Goal: Transaction & Acquisition: Purchase product/service

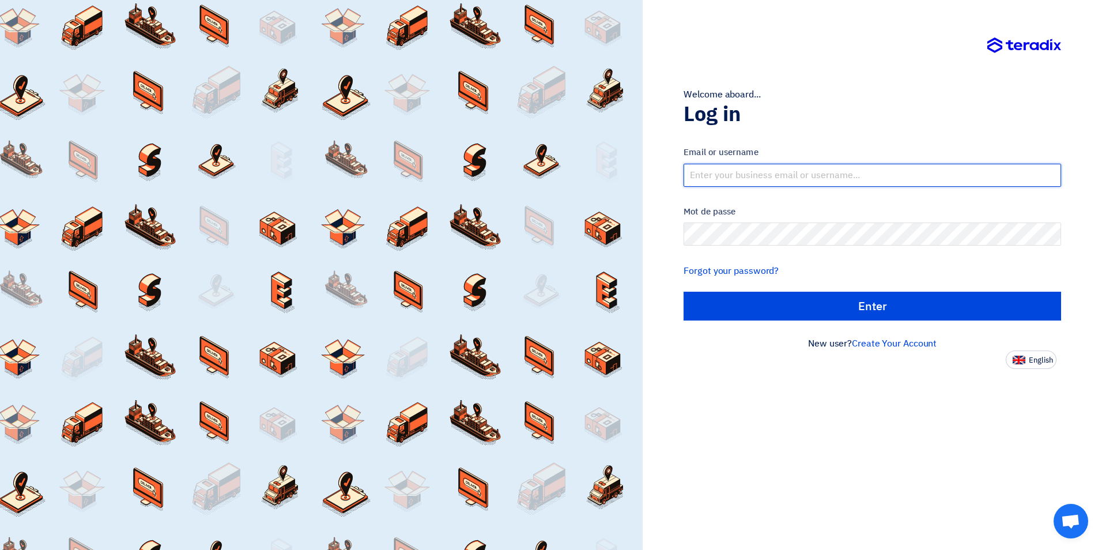
click at [768, 177] on input "text" at bounding box center [871, 175] width 377 height 23
type input "[EMAIL_ADDRESS][DOMAIN_NAME]"
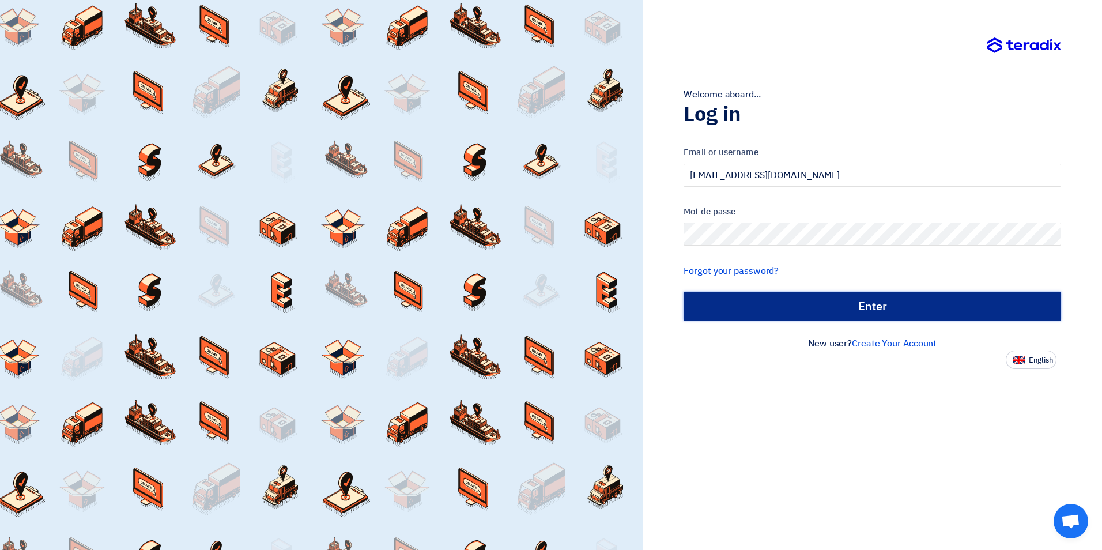
click at [868, 309] on input "الدخول" at bounding box center [871, 306] width 377 height 29
type input "Sign in"
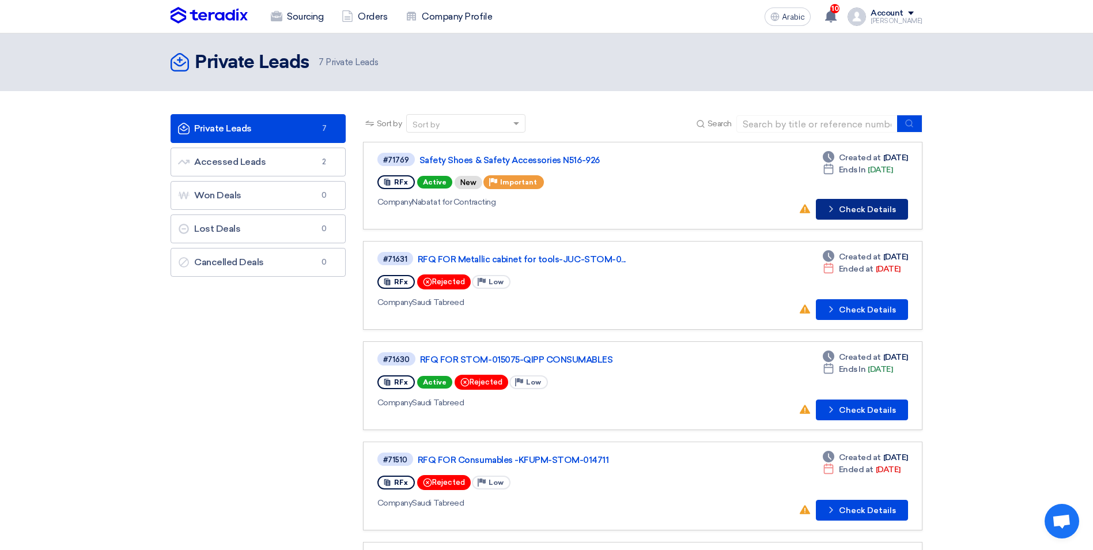
click at [879, 210] on font "Check Details" at bounding box center [867, 210] width 57 height 8
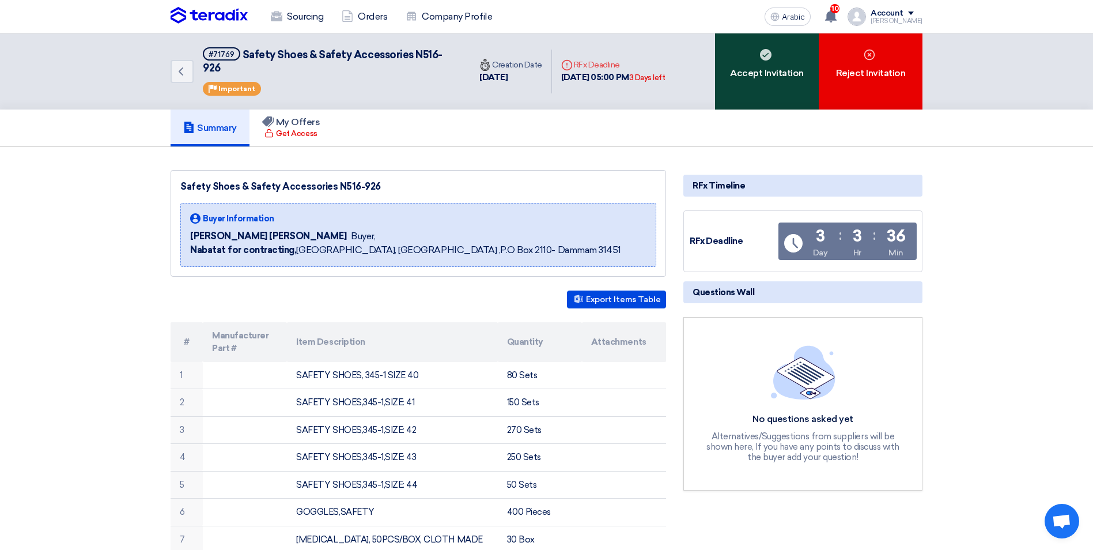
click at [751, 66] on font "Accept Invitation" at bounding box center [767, 73] width 74 height 14
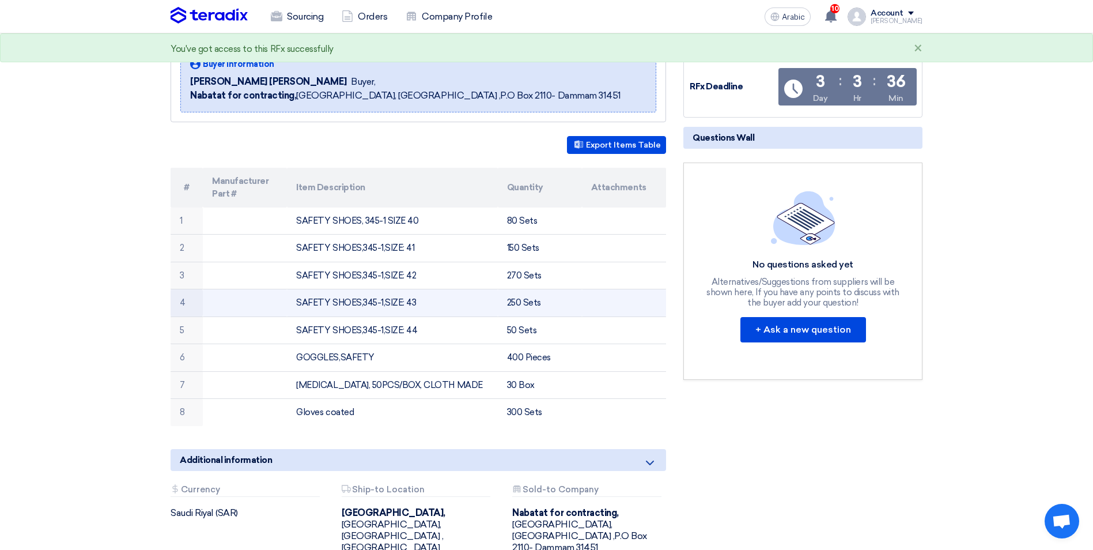
scroll to position [173, 0]
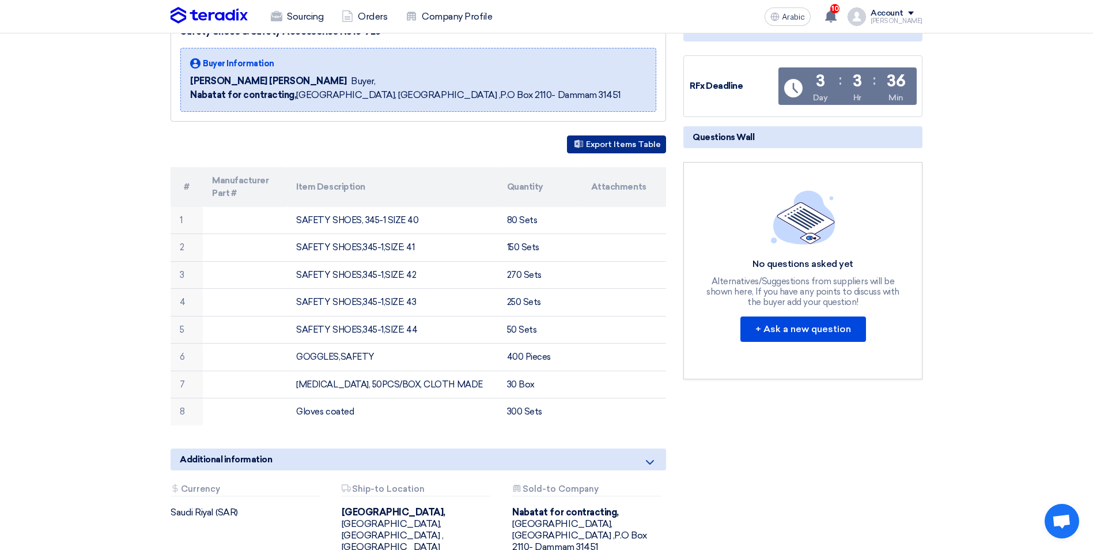
click at [602, 139] on font "Export Items Table" at bounding box center [623, 144] width 75 height 10
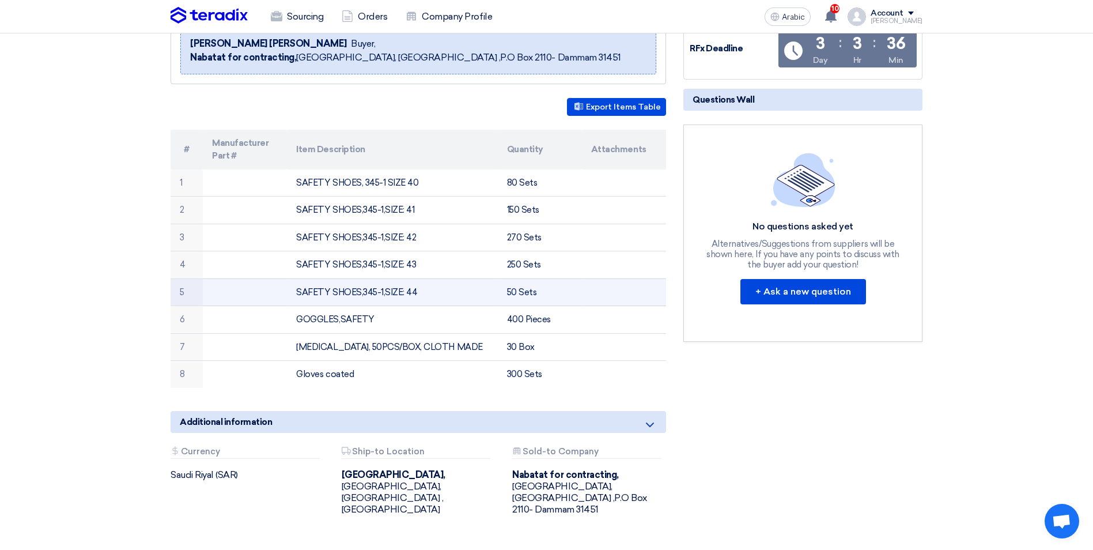
scroll to position [231, 0]
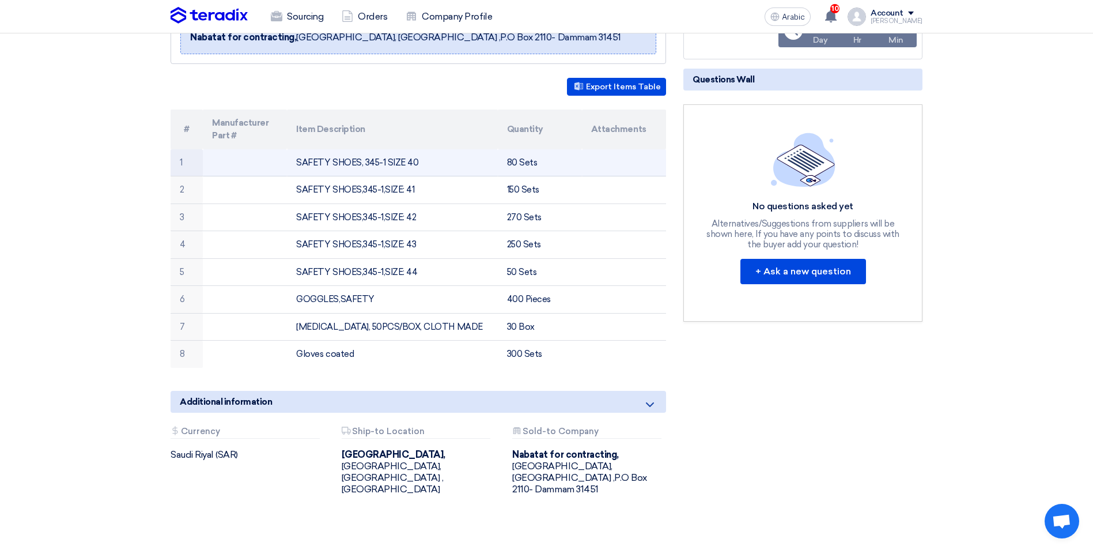
click at [523, 149] on td "80 Sets" at bounding box center [540, 162] width 84 height 27
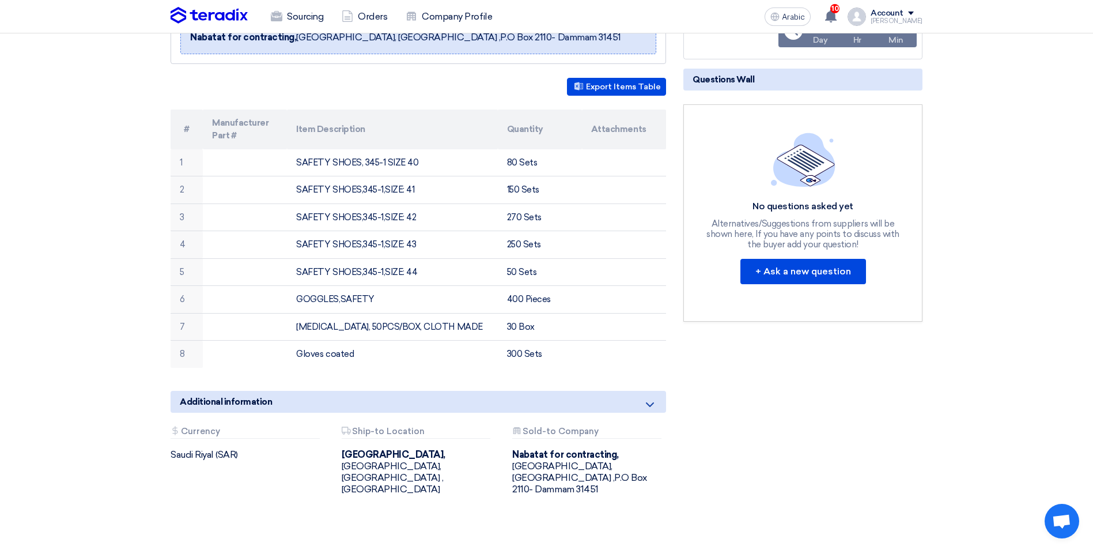
scroll to position [288, 0]
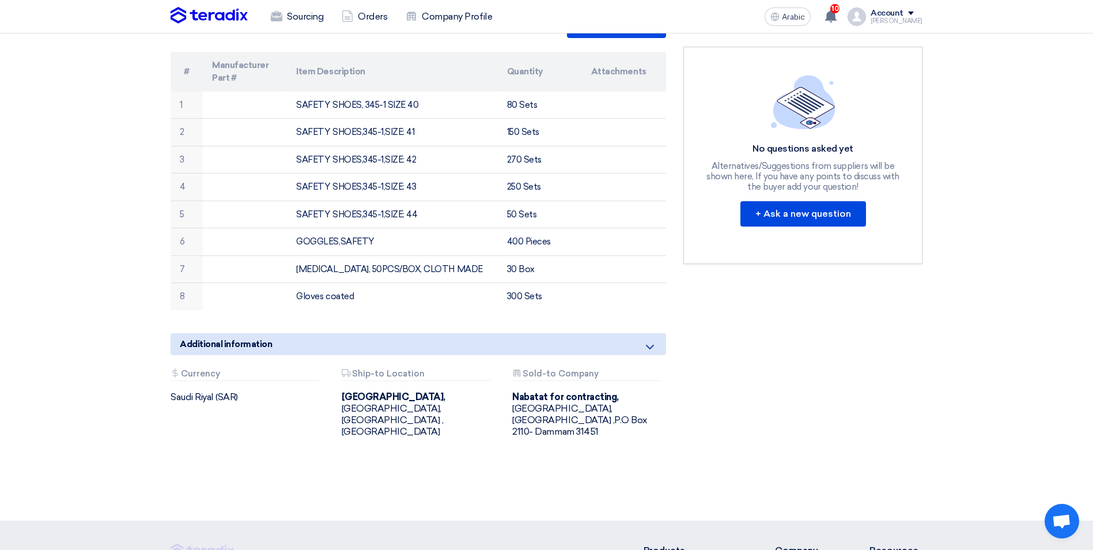
click at [648, 345] on use at bounding box center [650, 347] width 8 height 5
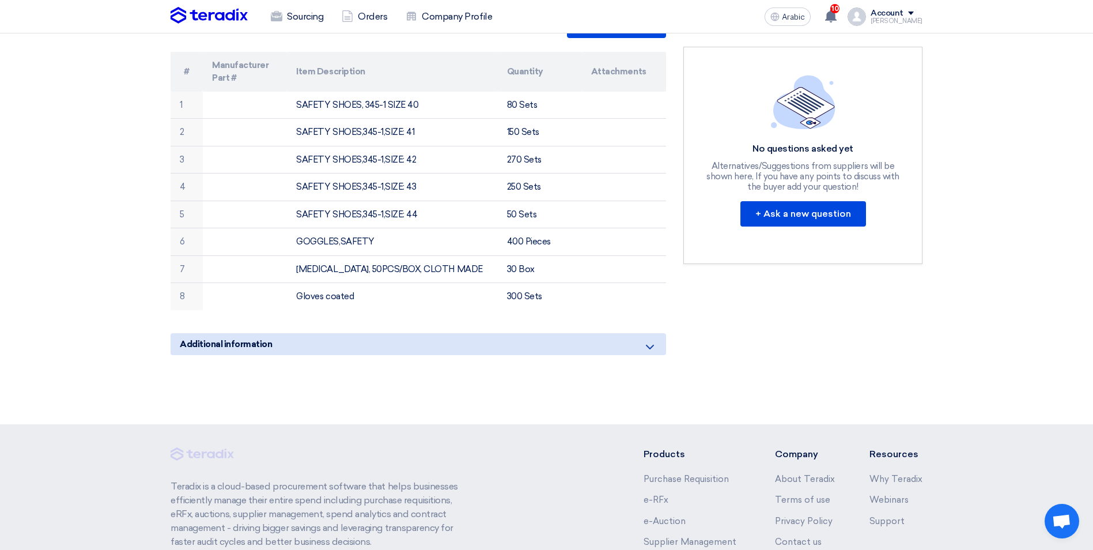
click at [648, 345] on use at bounding box center [650, 347] width 8 height 5
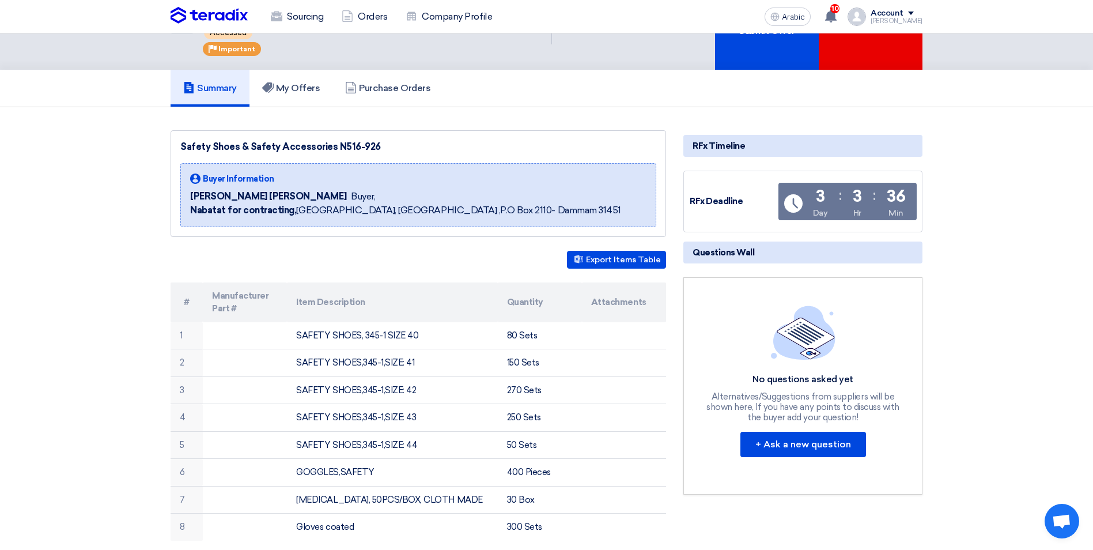
scroll to position [0, 0]
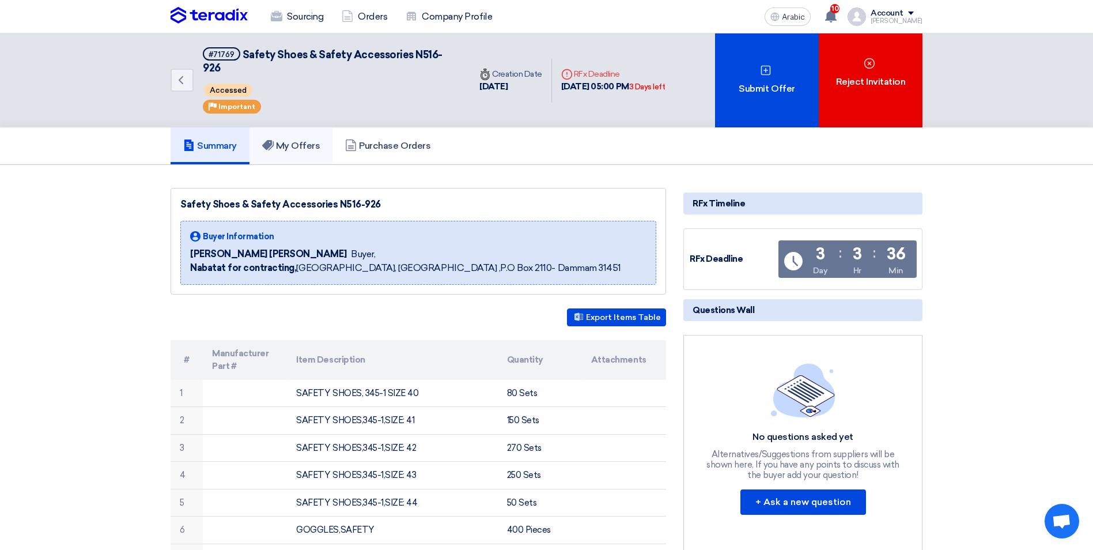
click at [290, 140] on font "My Offers" at bounding box center [298, 145] width 44 height 11
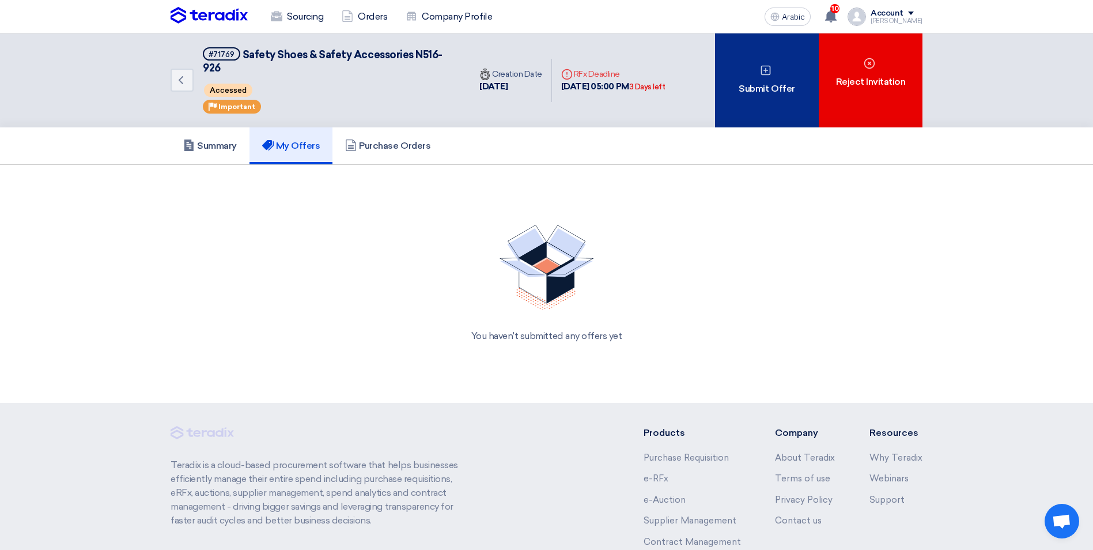
click at [788, 86] on font "Submit Offer" at bounding box center [767, 89] width 56 height 14
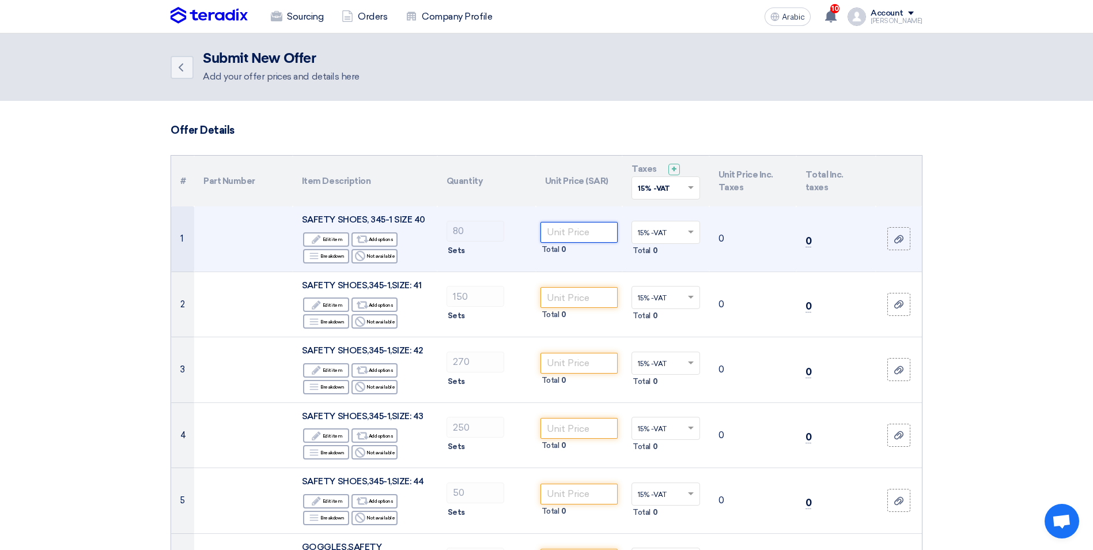
click at [579, 228] on input "number" at bounding box center [580, 232] width 78 height 21
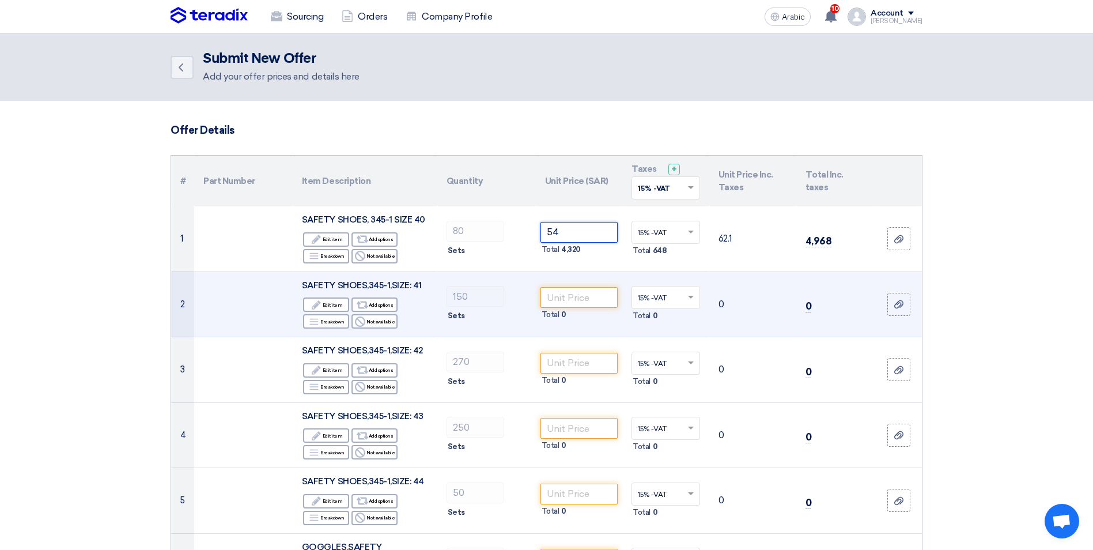
type input "54"
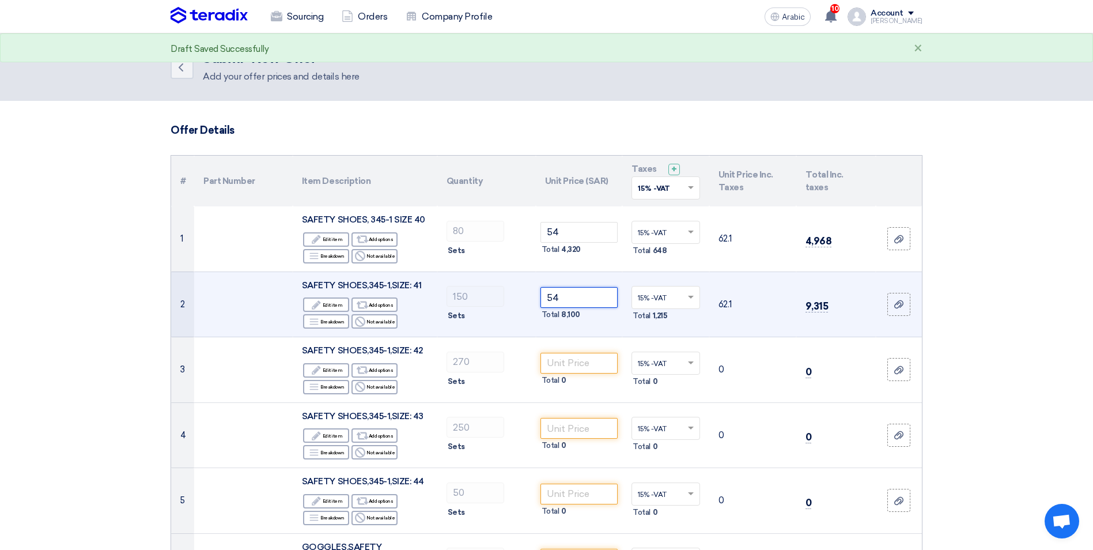
type input "54"
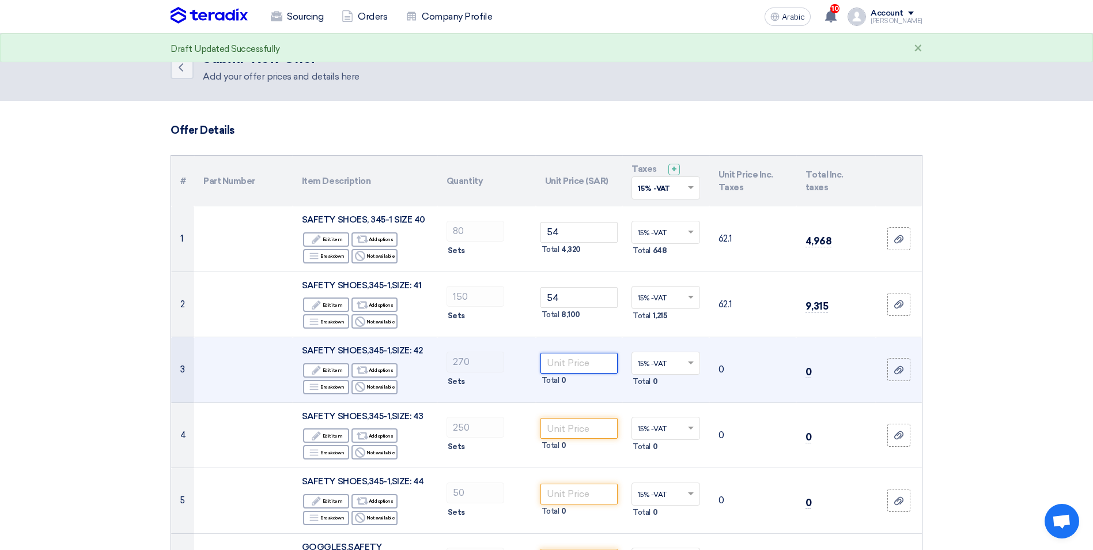
click at [565, 362] on input "number" at bounding box center [580, 363] width 78 height 21
type input "54"
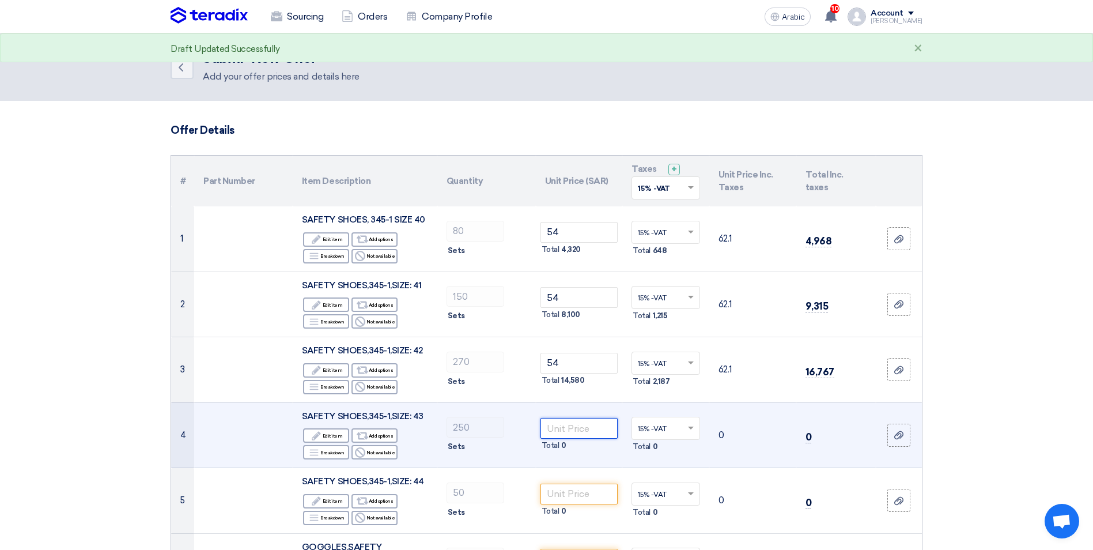
click at [579, 428] on input "number" at bounding box center [580, 428] width 78 height 21
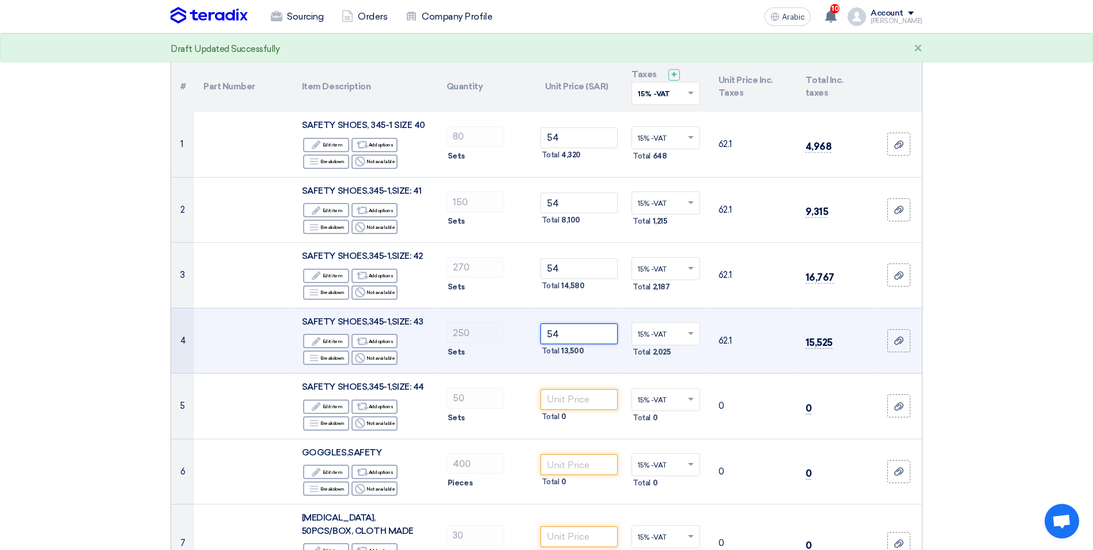
scroll to position [115, 0]
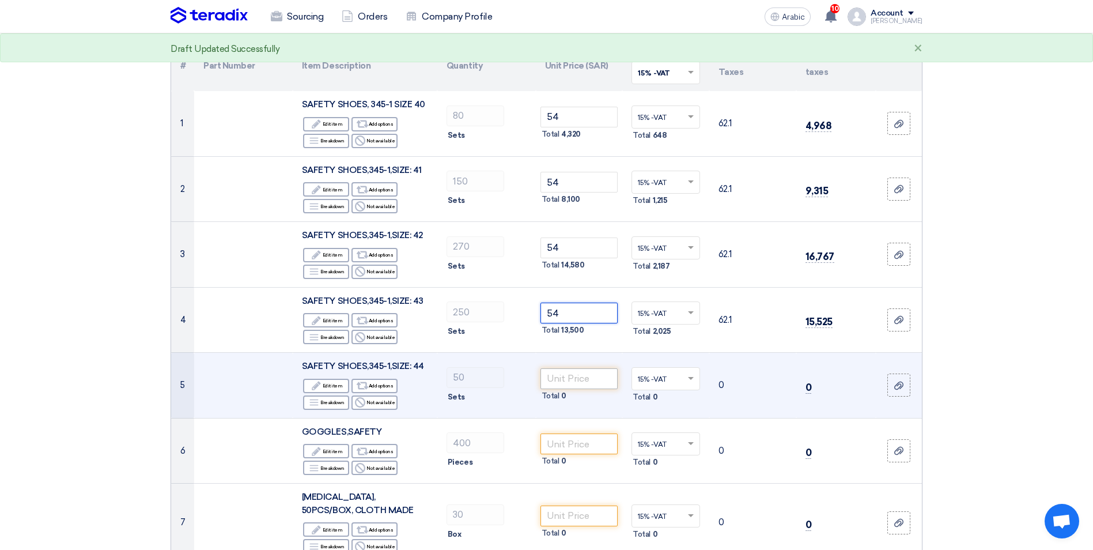
type input "54"
click at [571, 384] on input "number" at bounding box center [580, 378] width 78 height 21
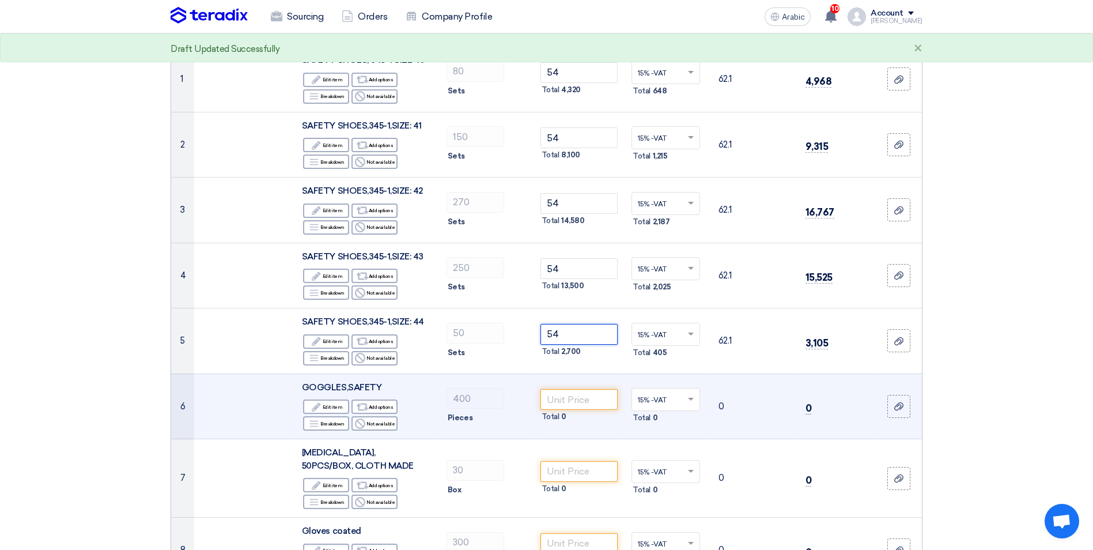
scroll to position [173, 0]
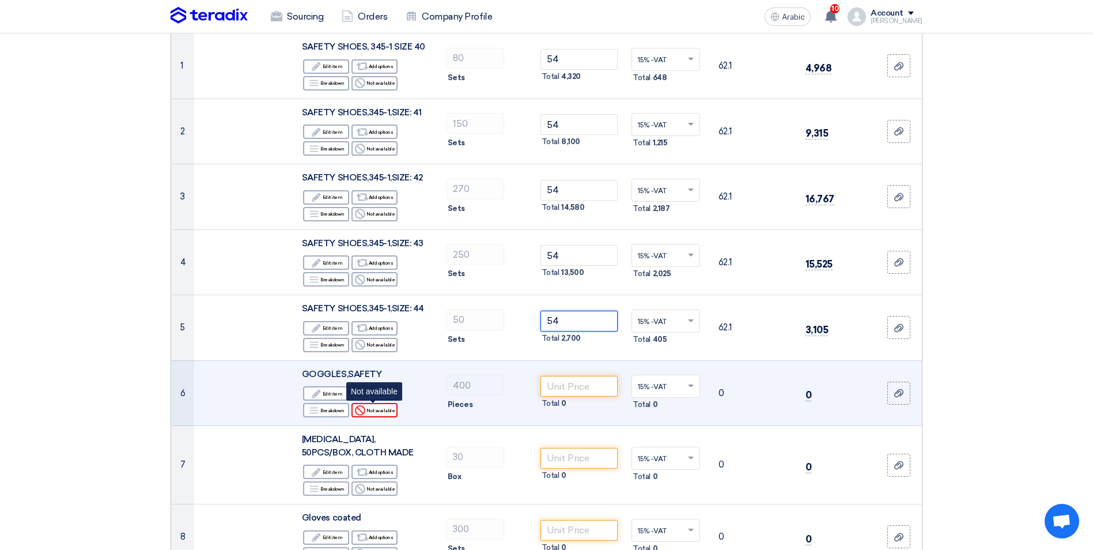
type input "54"
click at [380, 412] on font "Not available" at bounding box center [380, 410] width 28 height 9
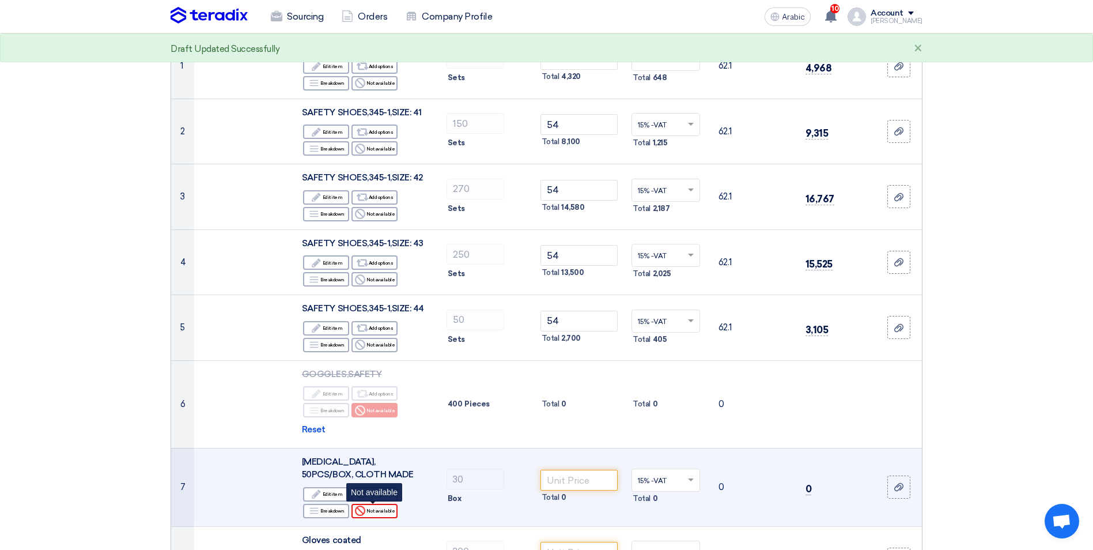
click at [378, 513] on font "Not available" at bounding box center [380, 510] width 28 height 9
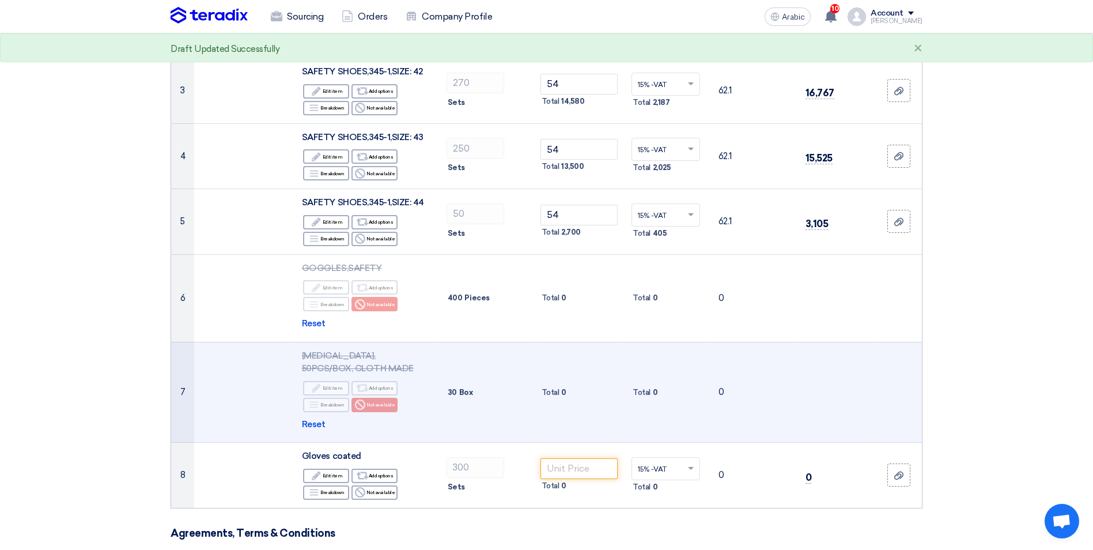
scroll to position [346, 0]
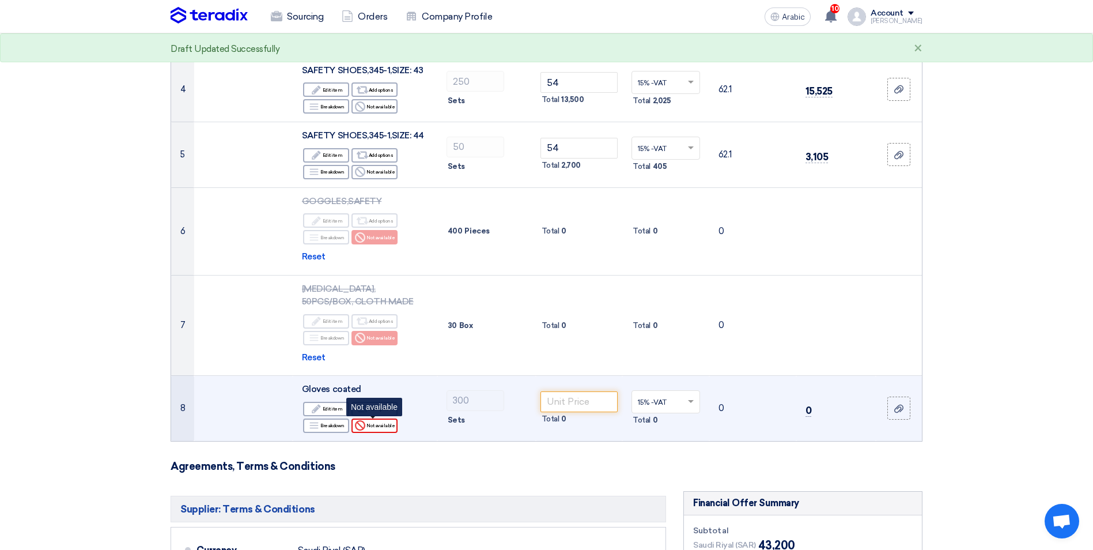
click at [380, 426] on font "Not available" at bounding box center [380, 425] width 28 height 9
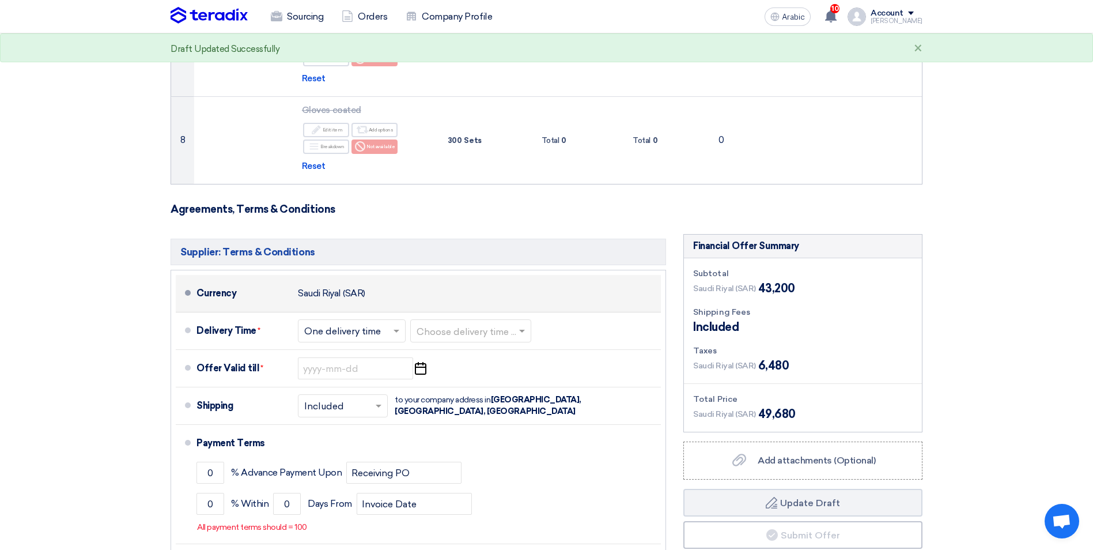
scroll to position [634, 0]
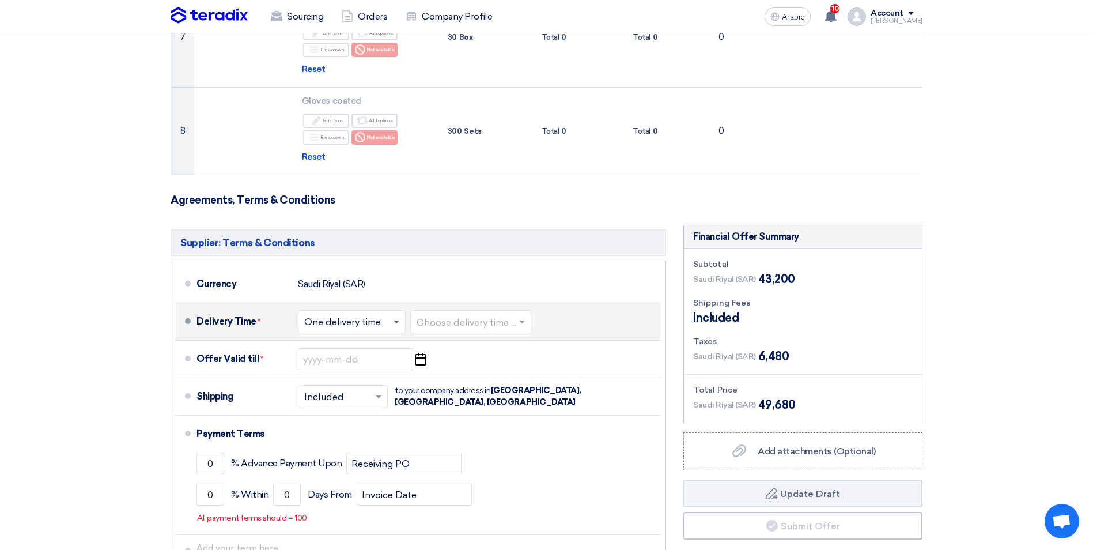
click at [396, 322] on span at bounding box center [397, 322] width 6 height 4
click at [356, 365] on span "One delivery time" at bounding box center [344, 367] width 80 height 11
click at [470, 324] on input "text" at bounding box center [471, 323] width 109 height 17
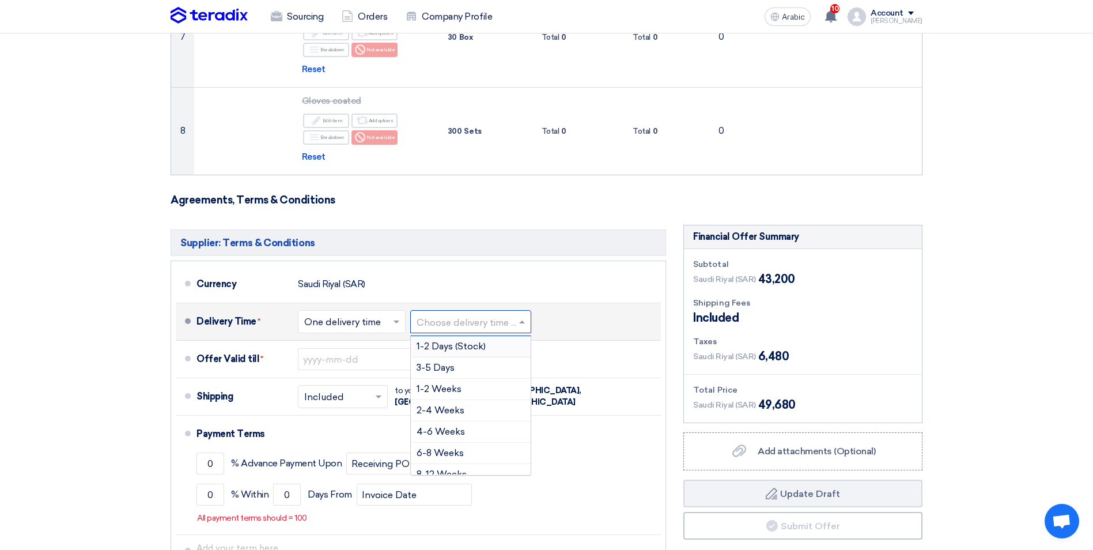
click at [465, 345] on span "1-2 Days (Stock)" at bounding box center [451, 346] width 69 height 11
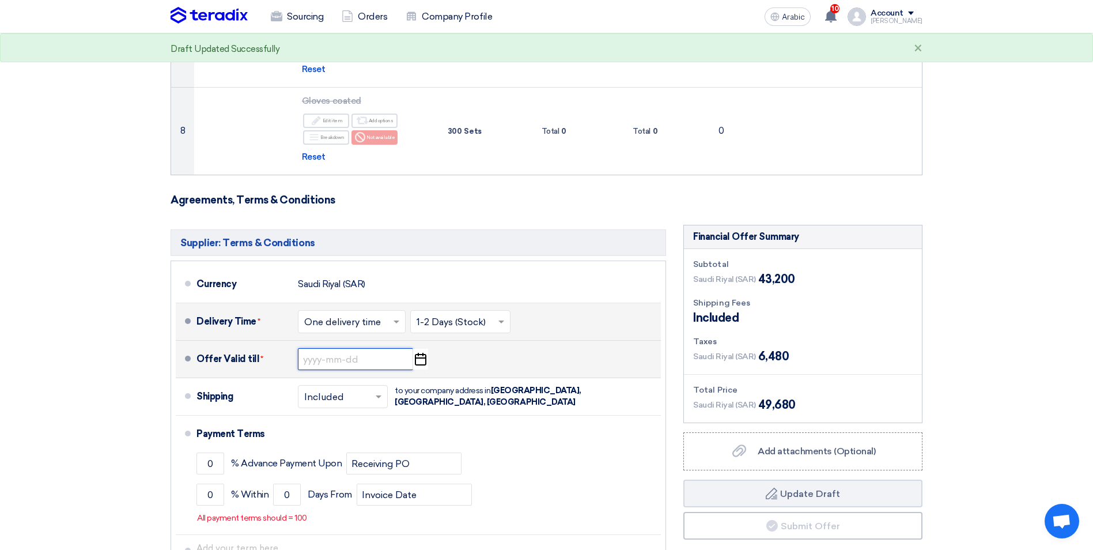
click at [360, 355] on input at bounding box center [355, 359] width 115 height 22
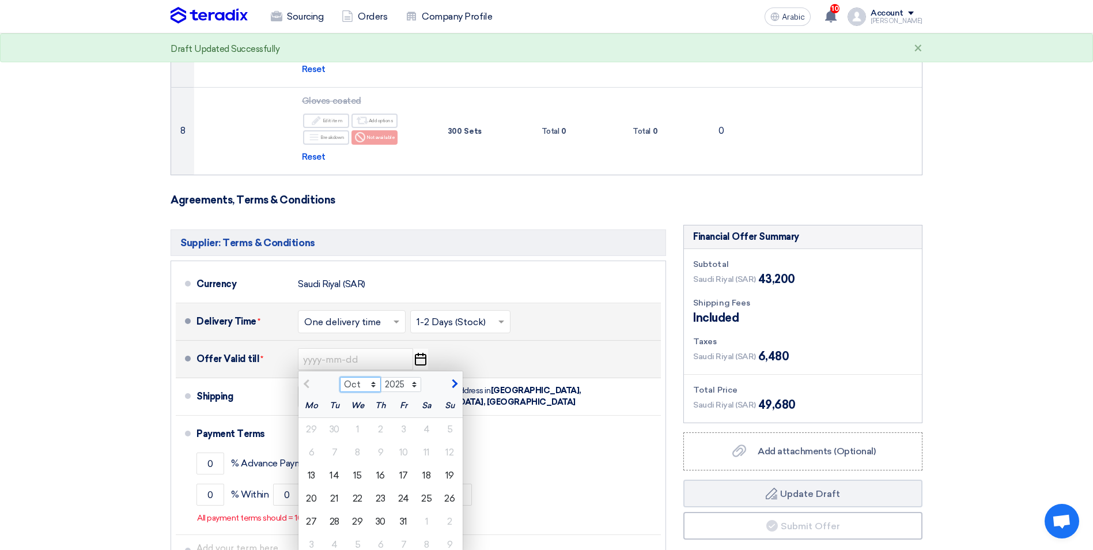
click at [371, 387] on select "Oct Nov Dec" at bounding box center [360, 384] width 41 height 15
select select "11"
click at [340, 377] on select "Oct Nov Dec" at bounding box center [360, 384] width 41 height 15
click at [449, 523] on div "30" at bounding box center [450, 521] width 23 height 23
type input "[DATE]"
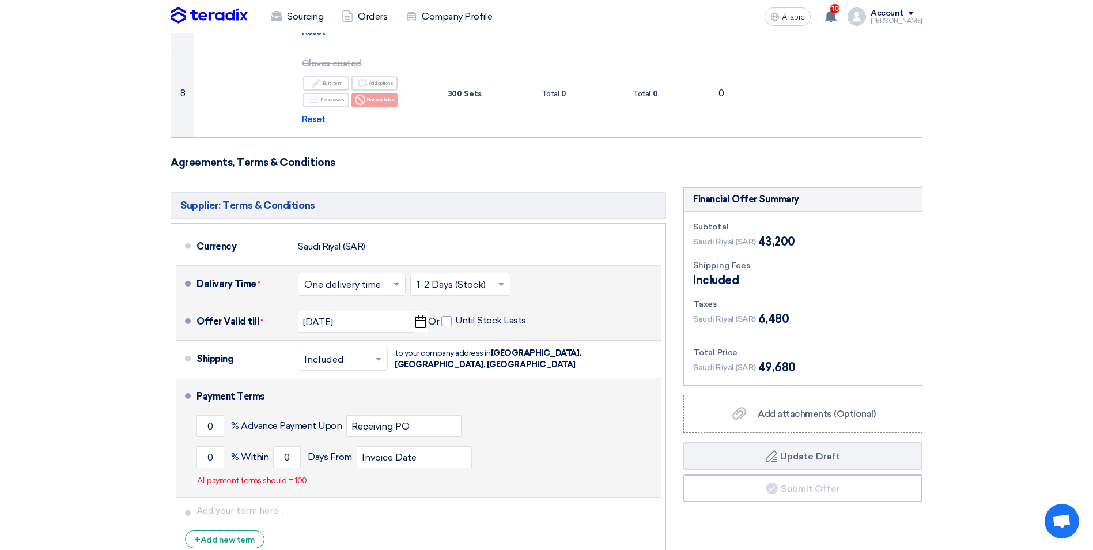
scroll to position [692, 0]
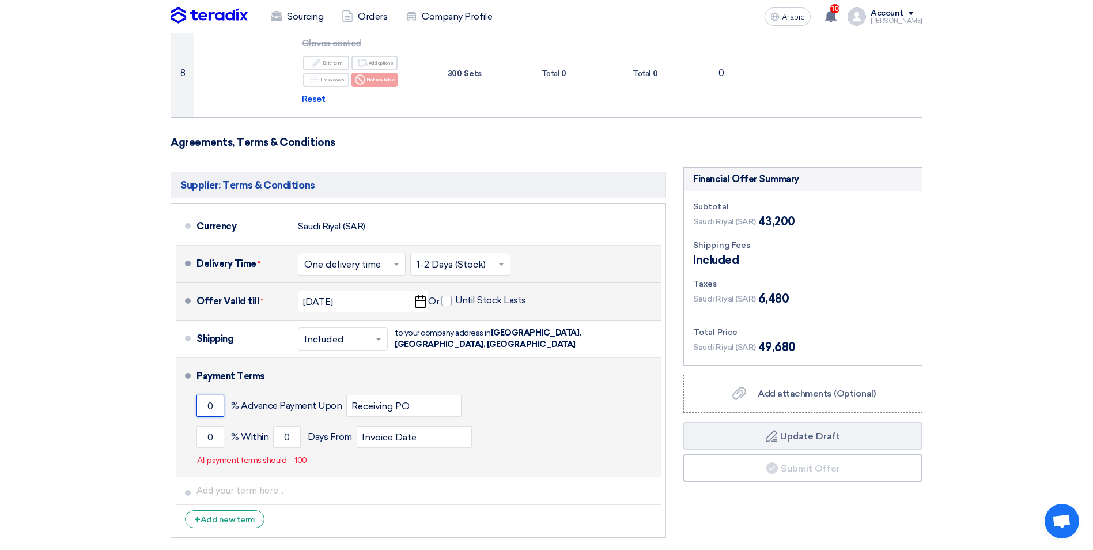
click at [216, 407] on input "0" at bounding box center [211, 406] width 28 height 22
drag, startPoint x: 216, startPoint y: 407, endPoint x: 192, endPoint y: 411, distance: 23.4
click at [192, 411] on li "Payment Terms 0 % Advance Payment Upon Receiving PO 0 % Within 0" at bounding box center [418, 417] width 485 height 119
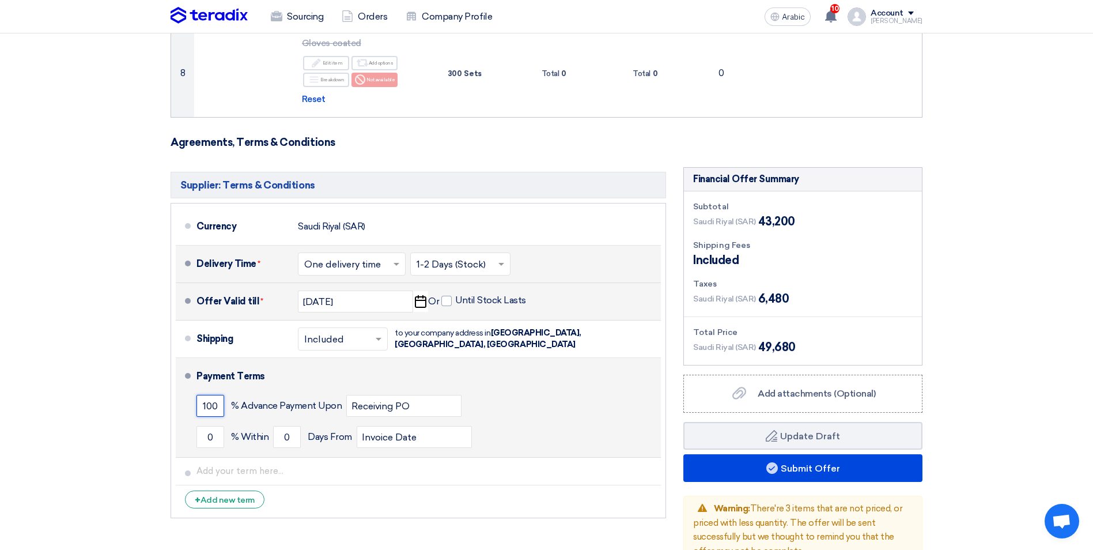
type input "100"
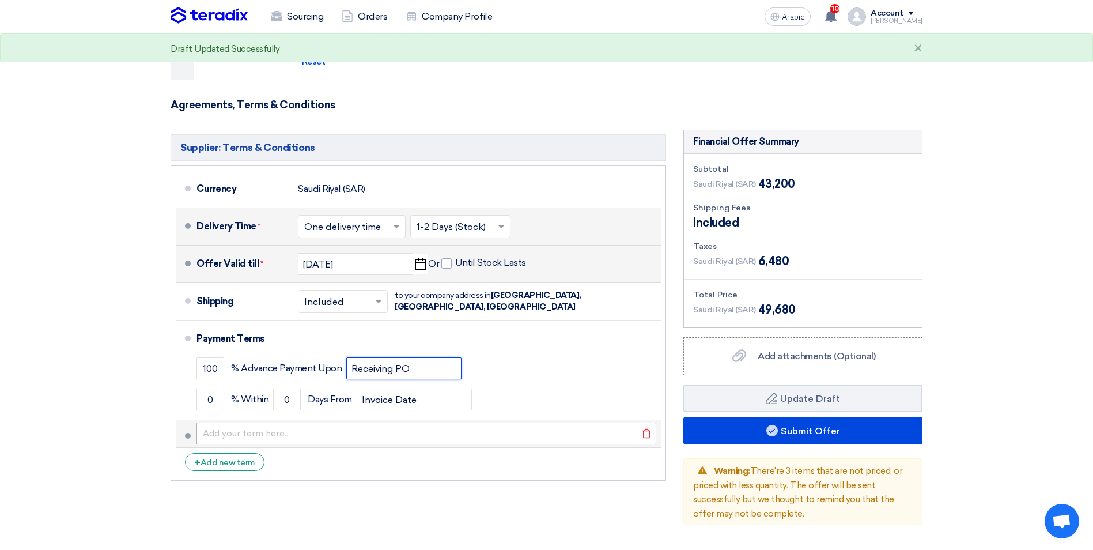
scroll to position [749, 0]
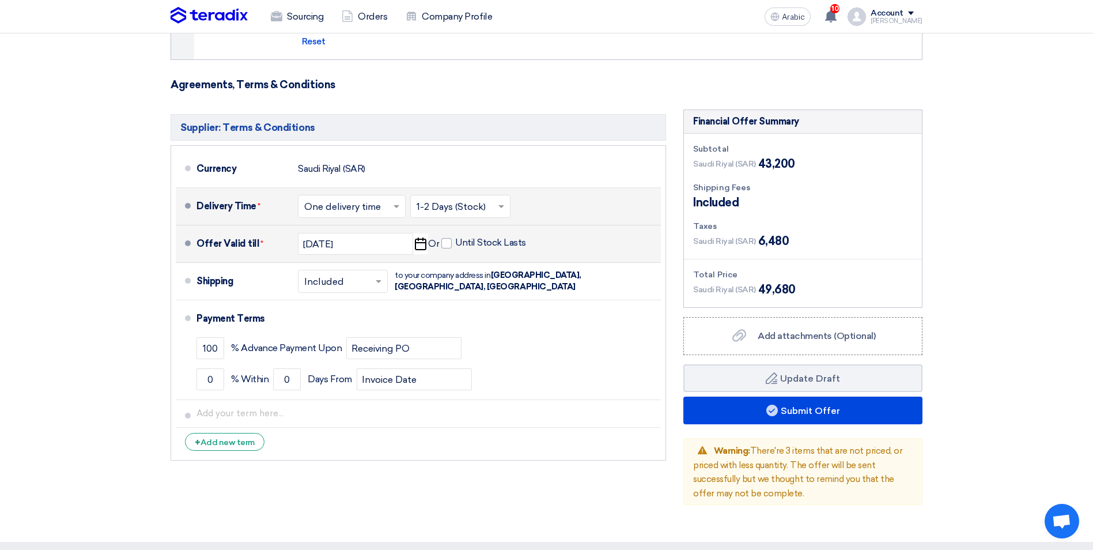
click at [383, 490] on div "Supplier: Terms & Conditions Currency [GEOGRAPHIC_DATA] (SAR) Delivery Time * C…" at bounding box center [418, 306] width 513 height 395
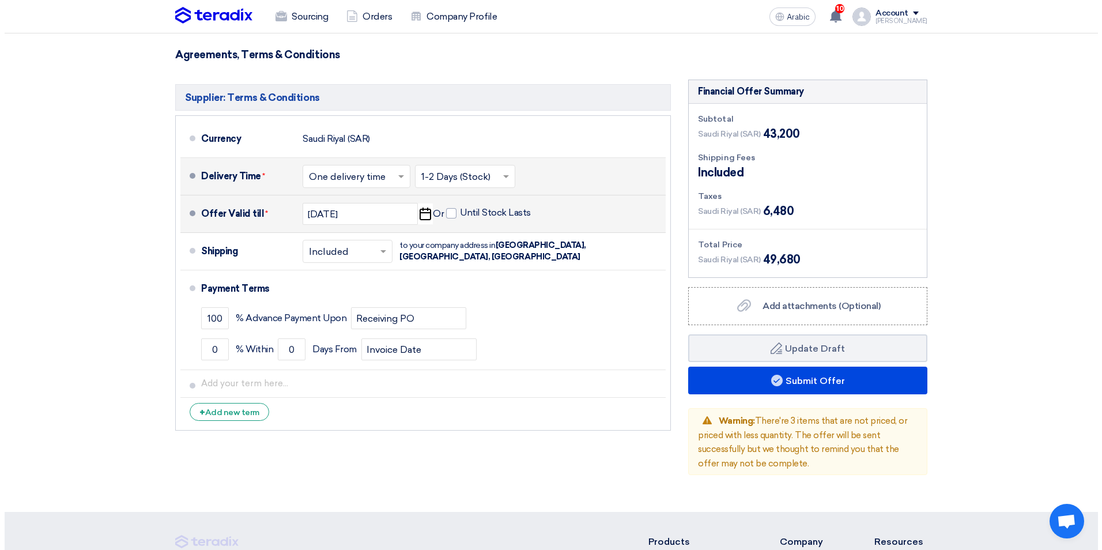
scroll to position [807, 0]
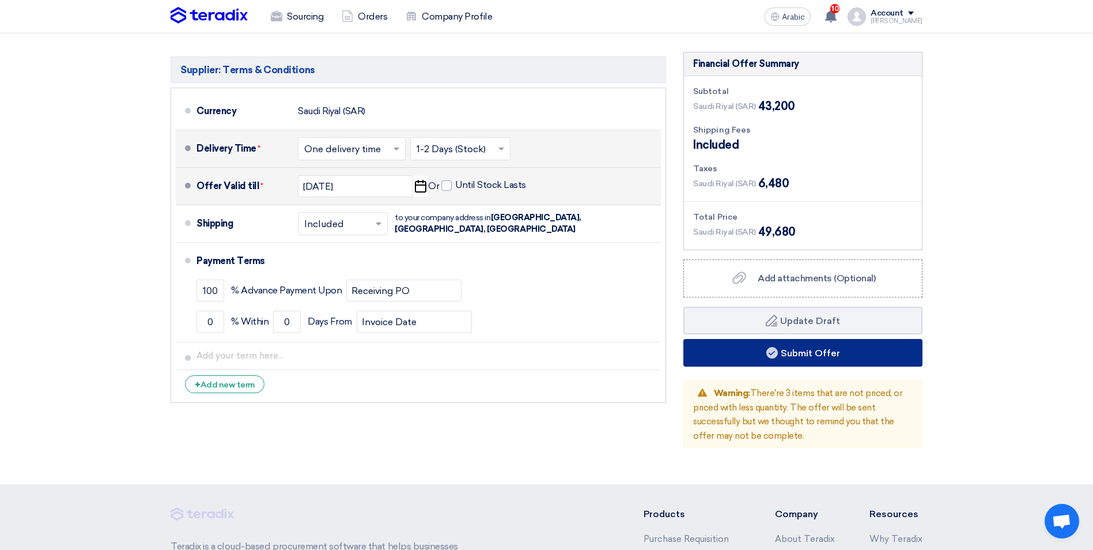
click at [818, 354] on font "Submit Offer" at bounding box center [810, 352] width 59 height 11
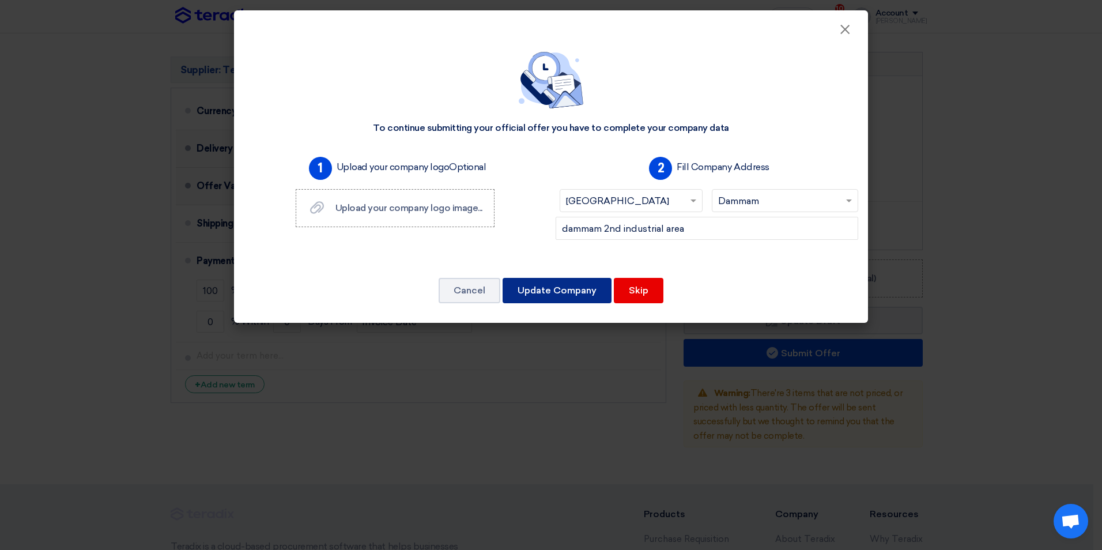
click at [598, 293] on button "Update Company" at bounding box center [556, 290] width 109 height 25
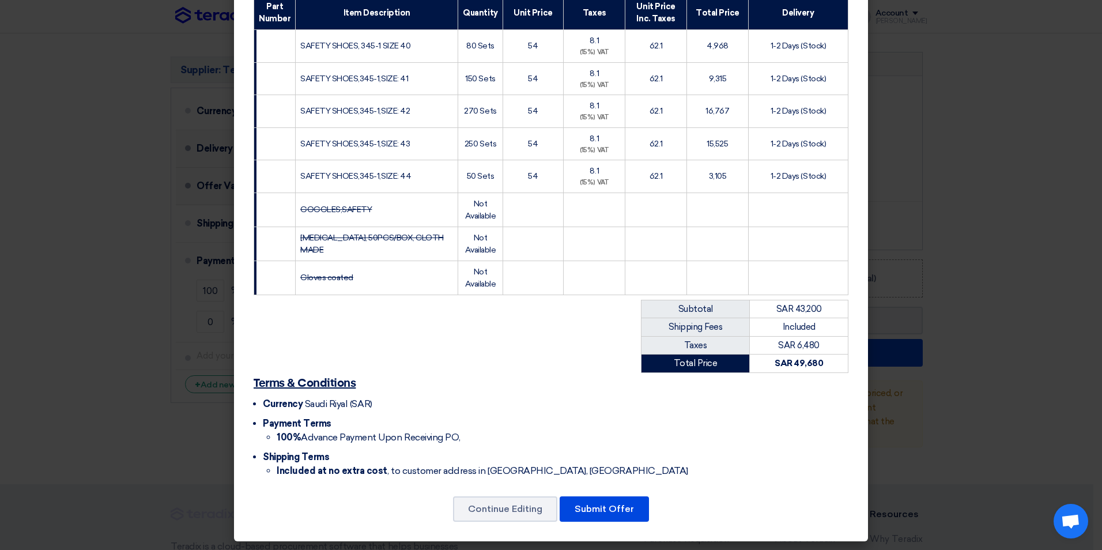
scroll to position [183, 0]
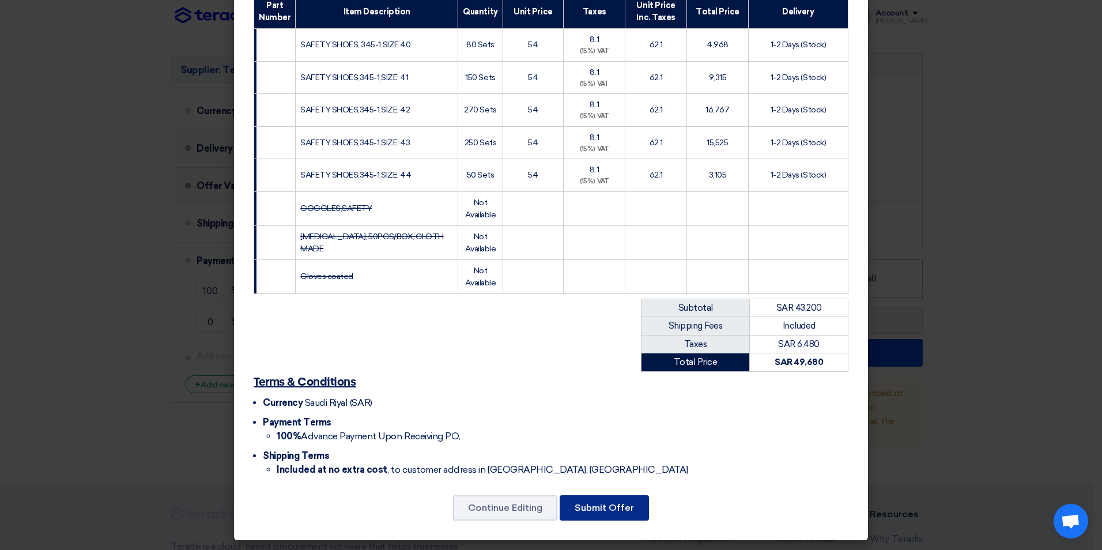
click at [608, 513] on button "Submit Offer" at bounding box center [604, 507] width 89 height 25
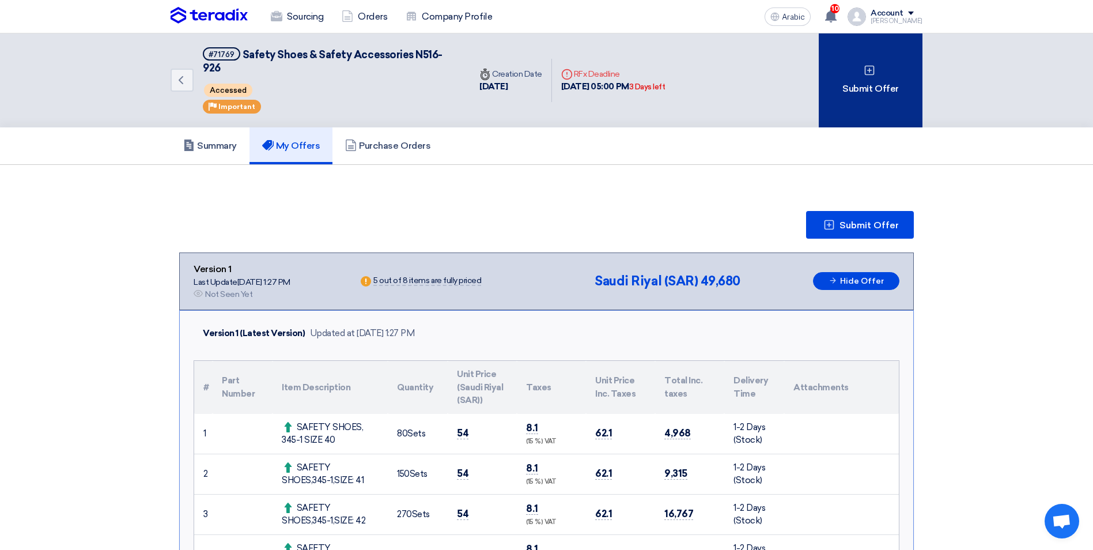
click at [876, 93] on div "Submit Offer" at bounding box center [871, 80] width 104 height 94
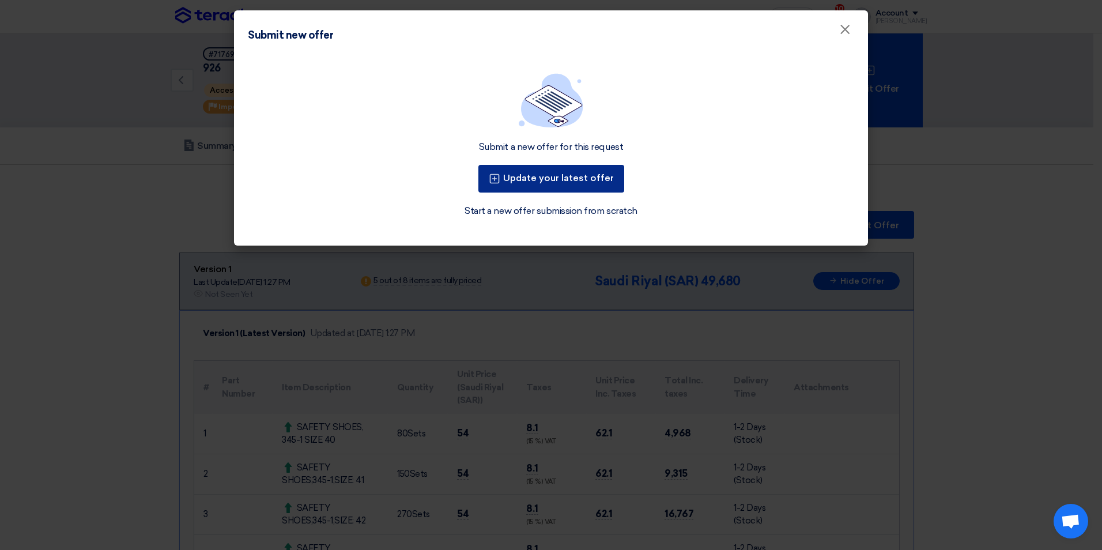
click at [580, 187] on button "Update your latest offer" at bounding box center [551, 179] width 146 height 28
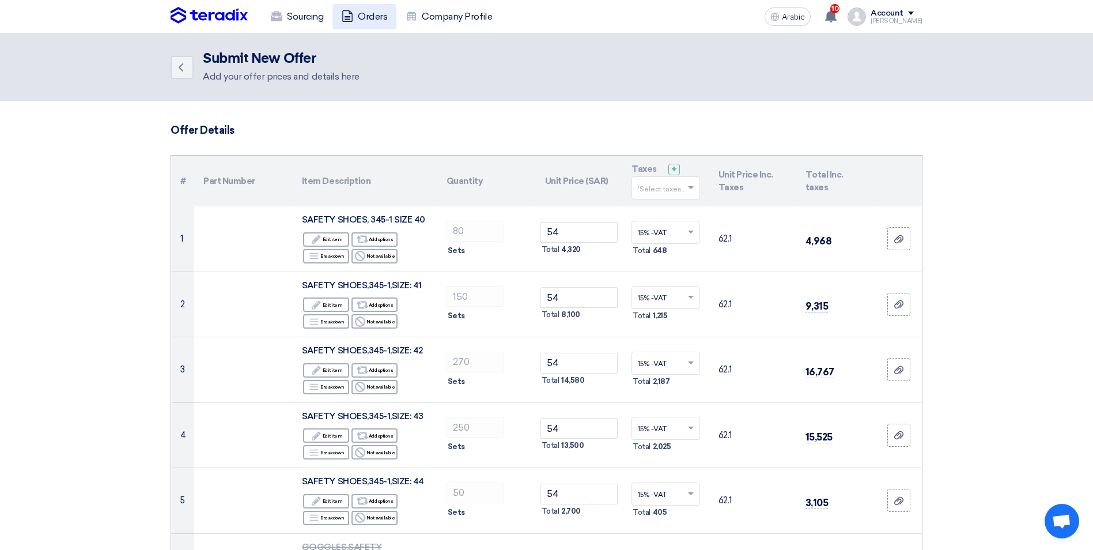
click at [372, 16] on font "Orders" at bounding box center [372, 17] width 29 height 14
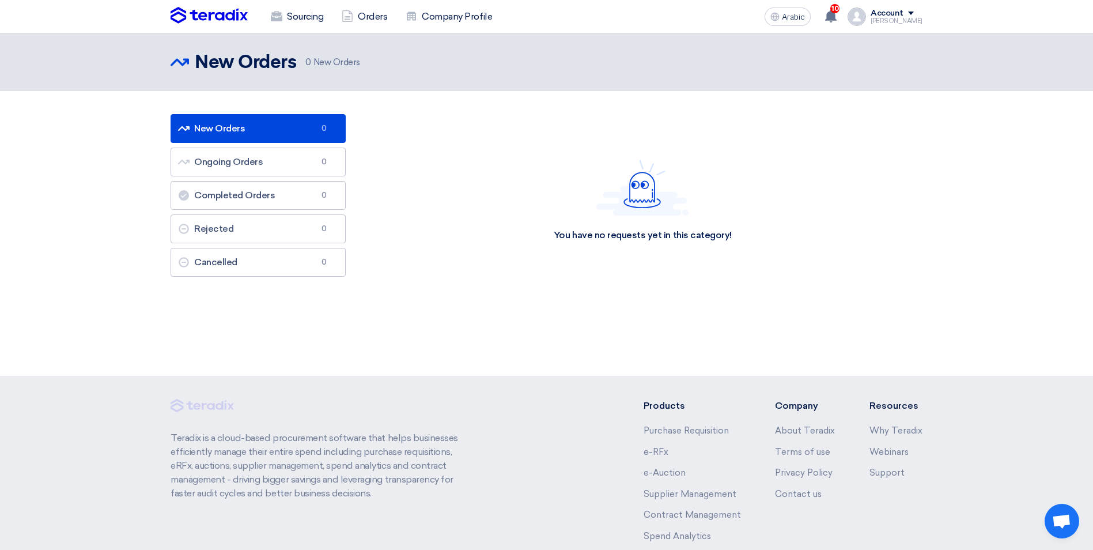
click at [229, 130] on font "New Orders New Orders" at bounding box center [211, 128] width 67 height 11
click at [241, 140] on link "New Orders New Orders 0" at bounding box center [258, 128] width 175 height 29
click at [389, 20] on link "Orders" at bounding box center [364, 16] width 64 height 25
click at [313, 17] on font "Sourcing" at bounding box center [305, 17] width 36 height 14
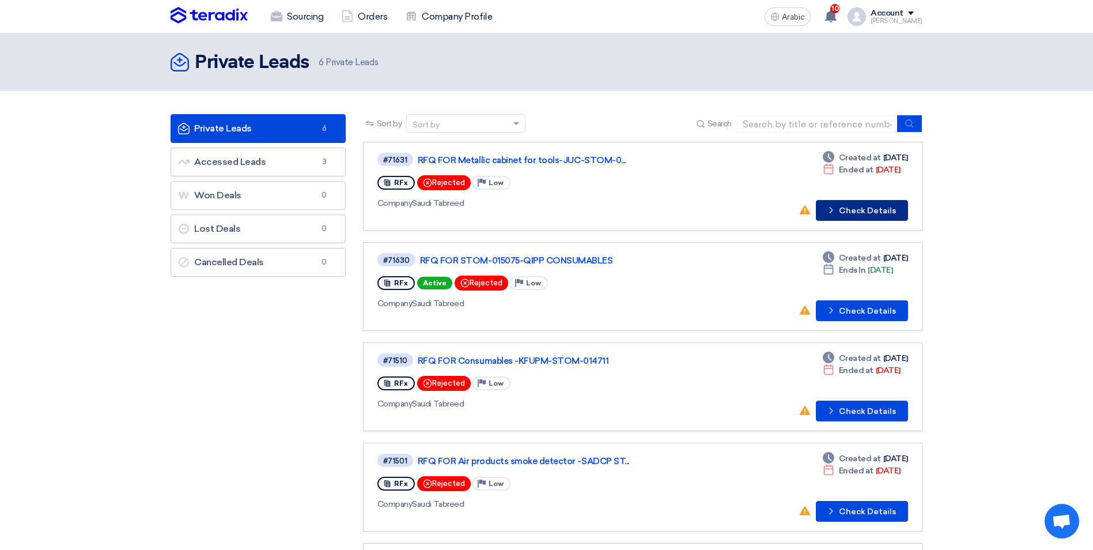
click at [860, 211] on font "Check Details" at bounding box center [867, 211] width 57 height 8
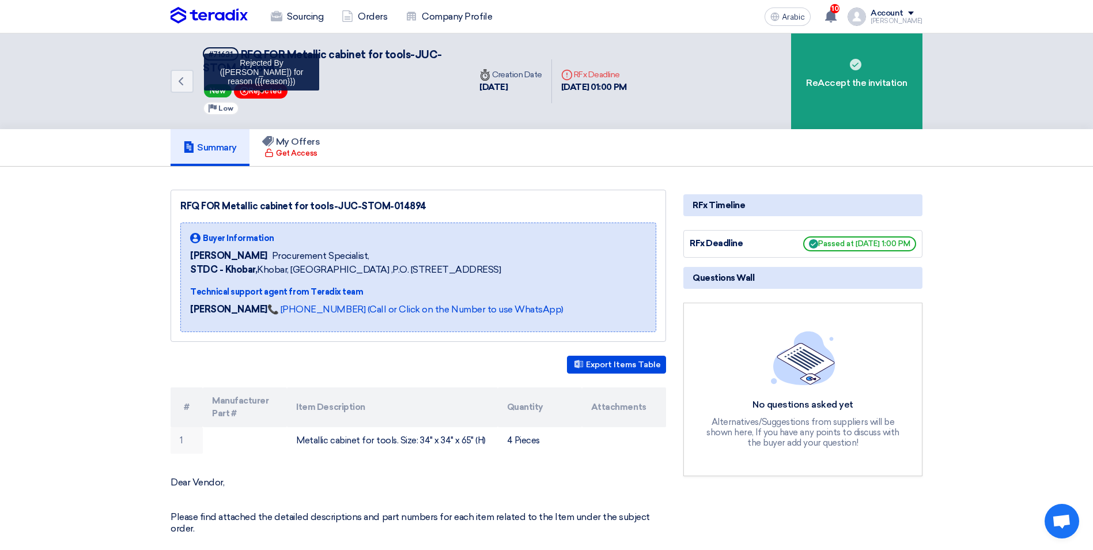
click at [263, 95] on span "Bookmark Rejected" at bounding box center [261, 91] width 54 height 15
click at [241, 89] on use at bounding box center [244, 90] width 9 height 9
click at [189, 77] on link "Back" at bounding box center [182, 81] width 23 height 23
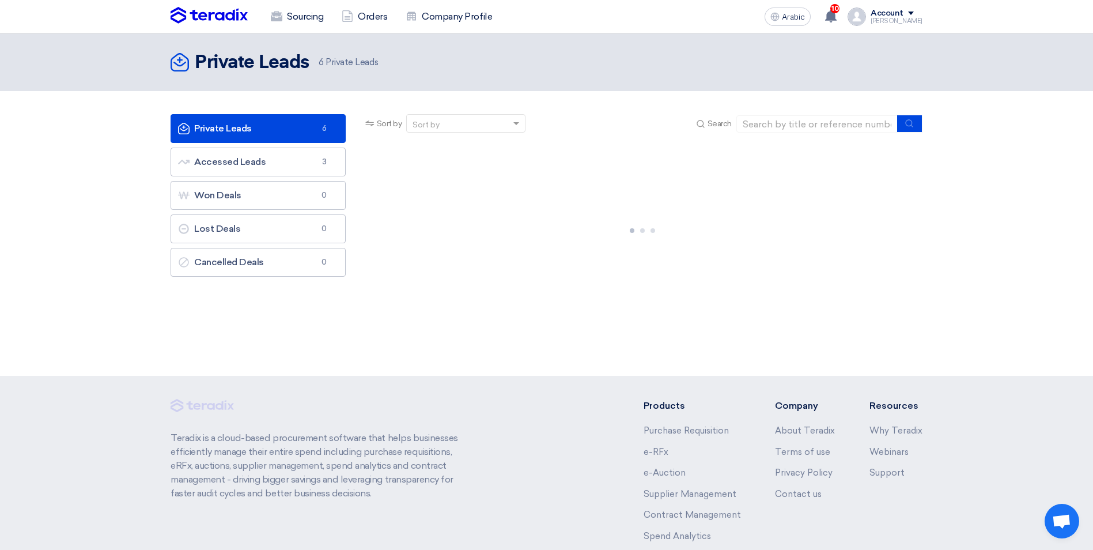
click at [916, 13] on div "Account" at bounding box center [897, 14] width 52 height 10
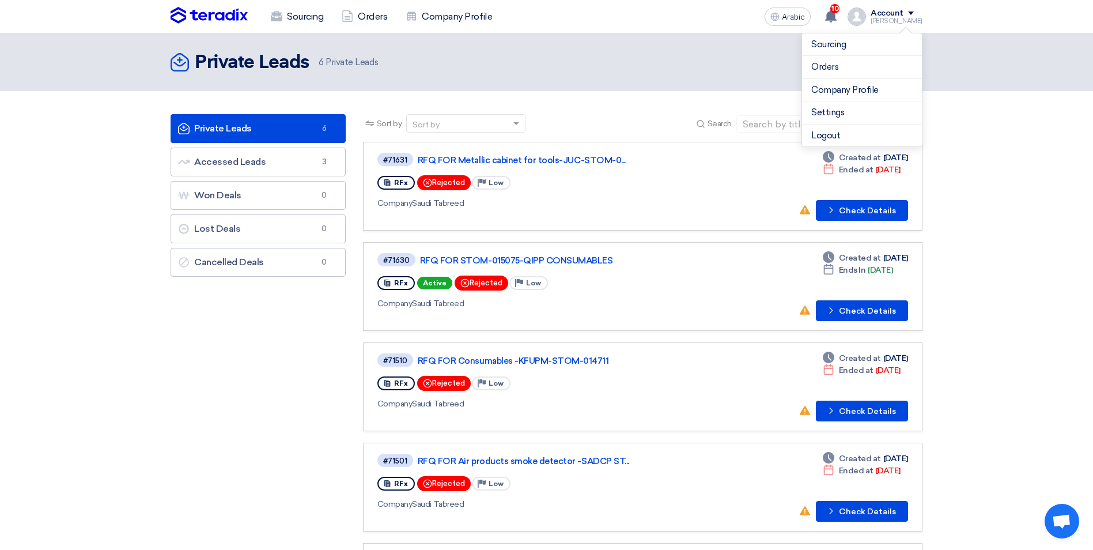
click at [318, 339] on div "Private Leads Private Leads 6 Accessed Leads Accessed Leads 3 Won Deals Won Dea…" at bounding box center [258, 428] width 192 height 629
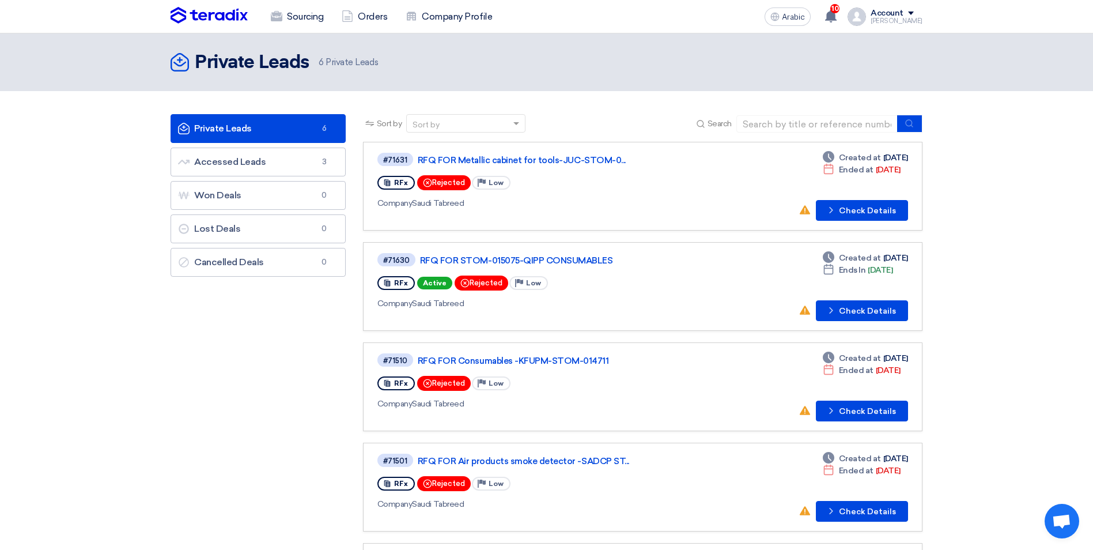
click at [914, 14] on span at bounding box center [911, 13] width 6 height 3
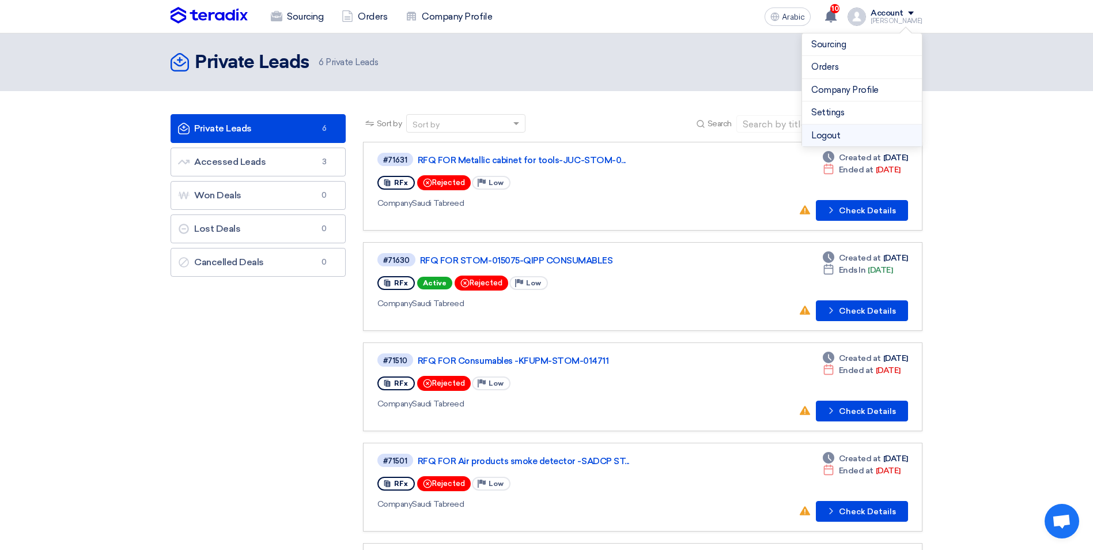
click at [838, 133] on li "Logout" at bounding box center [862, 135] width 120 height 22
